Goal: Information Seeking & Learning: Learn about a topic

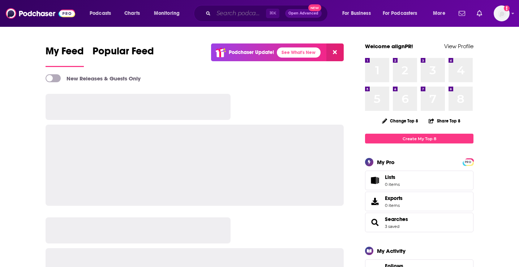
click at [226, 16] on input "Search podcasts, credits, & more..." at bounding box center [240, 14] width 52 height 12
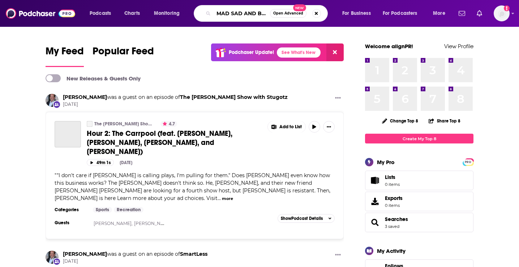
scroll to position [0, 3]
type input "MAD SAD AND BAD"
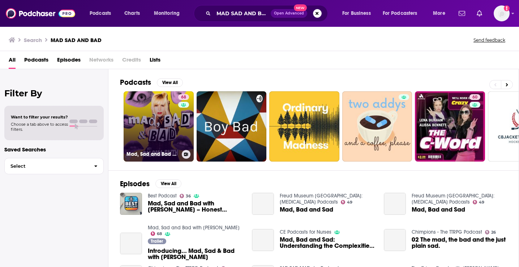
click at [171, 126] on link "68 Mad, Sad and Bad with [PERSON_NAME]" at bounding box center [159, 126] width 70 height 70
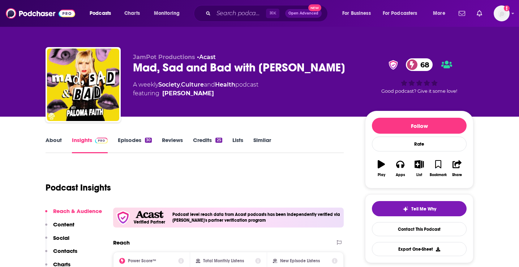
scroll to position [1, 0]
